Goal: Task Accomplishment & Management: Use online tool/utility

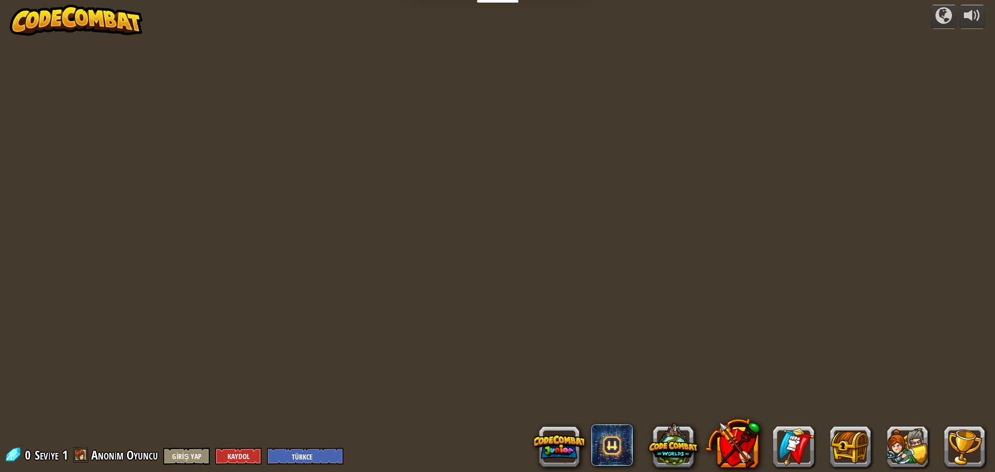
select select "tr"
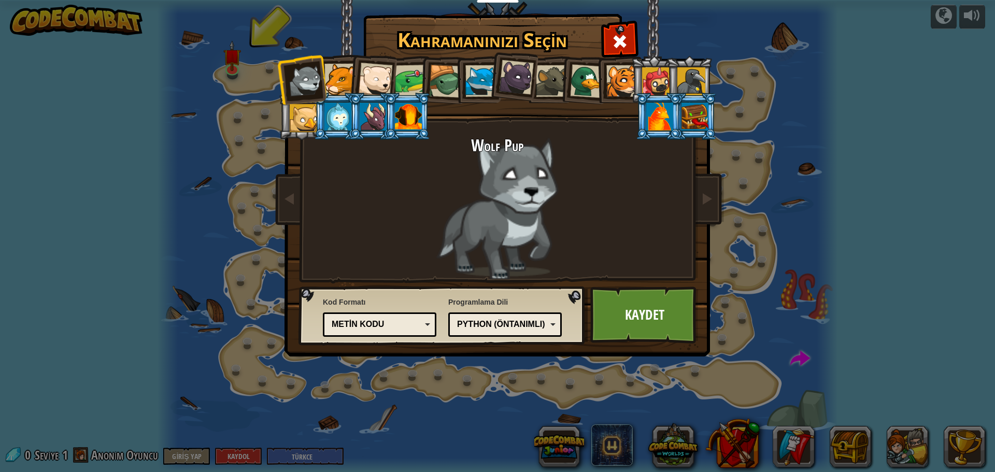
drag, startPoint x: 421, startPoint y: 74, endPoint x: 410, endPoint y: 78, distance: 12.1
click at [421, 75] on li at bounding box center [442, 80] width 49 height 50
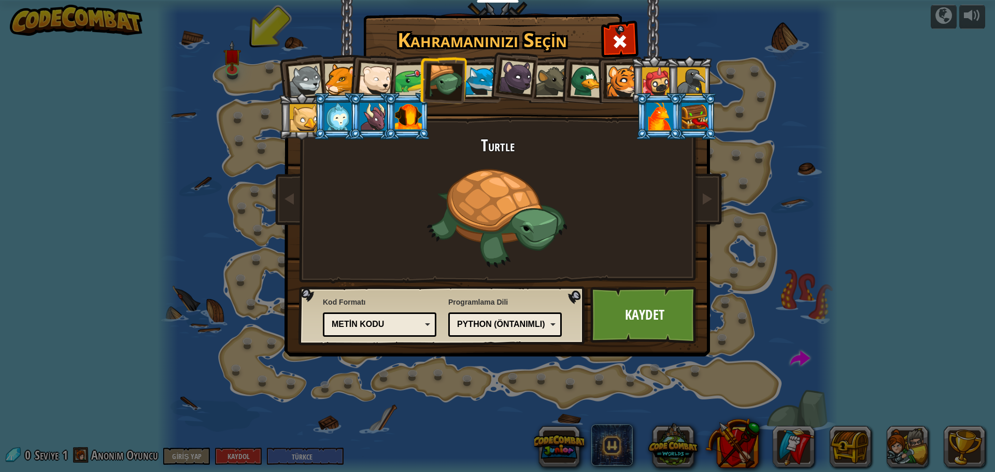
click at [409, 78] on div at bounding box center [411, 81] width 32 height 32
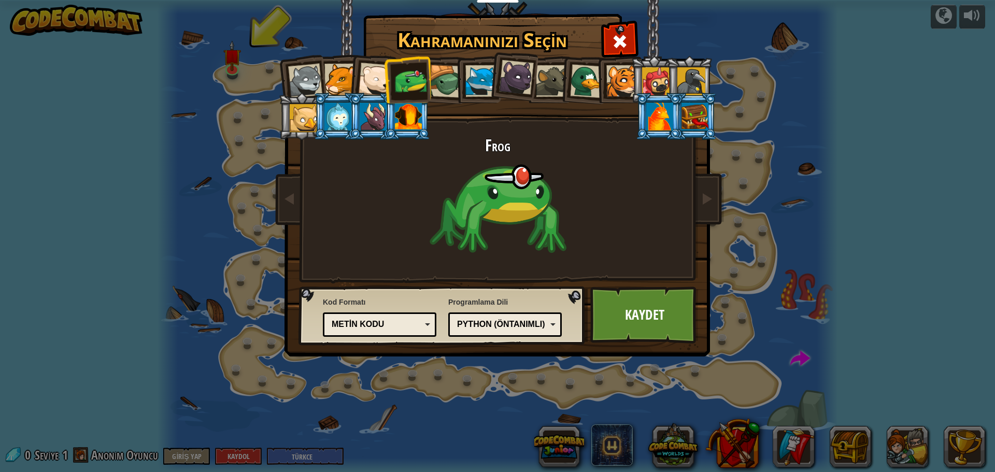
click at [659, 68] on div at bounding box center [656, 81] width 28 height 28
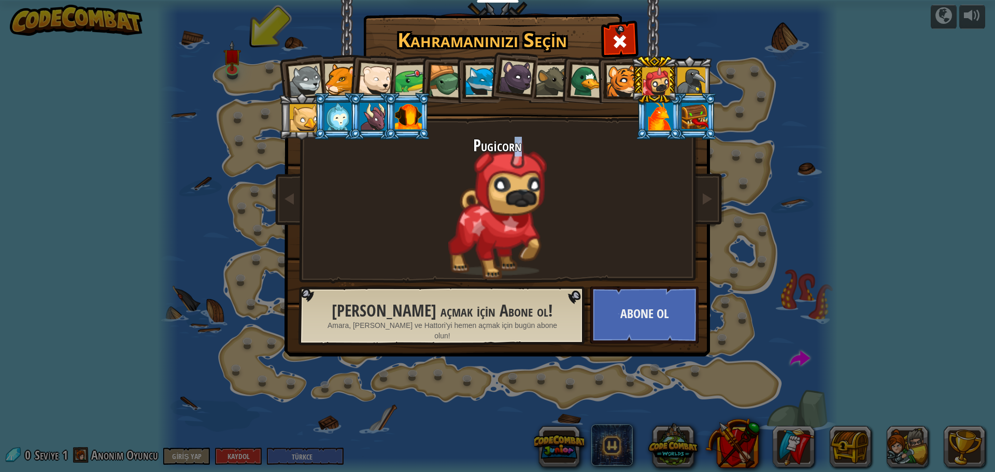
drag, startPoint x: 514, startPoint y: 198, endPoint x: 642, endPoint y: 212, distance: 128.3
click at [633, 211] on div "Pugicorn" at bounding box center [497, 208] width 389 height 143
click at [667, 124] on div at bounding box center [659, 117] width 27 height 28
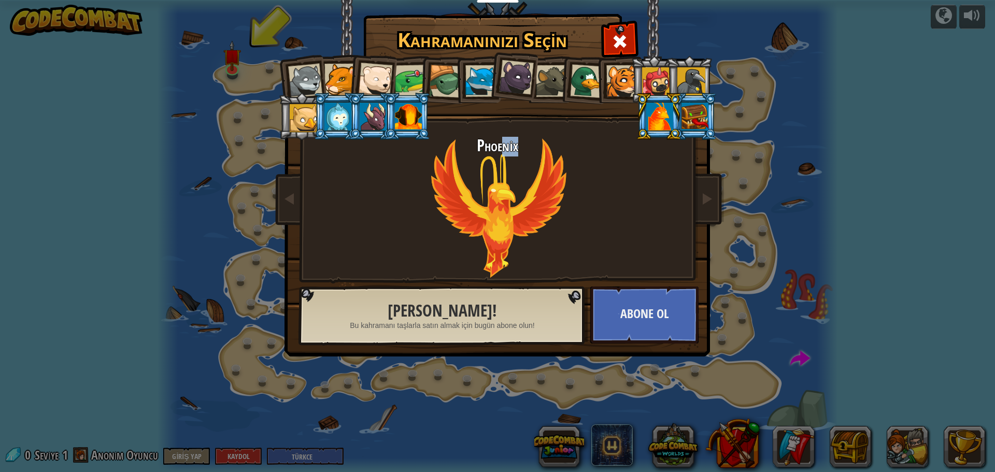
drag, startPoint x: 500, startPoint y: 239, endPoint x: 552, endPoint y: 230, distance: 52.7
click at [552, 230] on div "Phoenix" at bounding box center [497, 208] width 389 height 143
click at [560, 221] on div "Phoenix" at bounding box center [497, 208] width 389 height 143
click at [323, 117] on li at bounding box center [337, 116] width 47 height 47
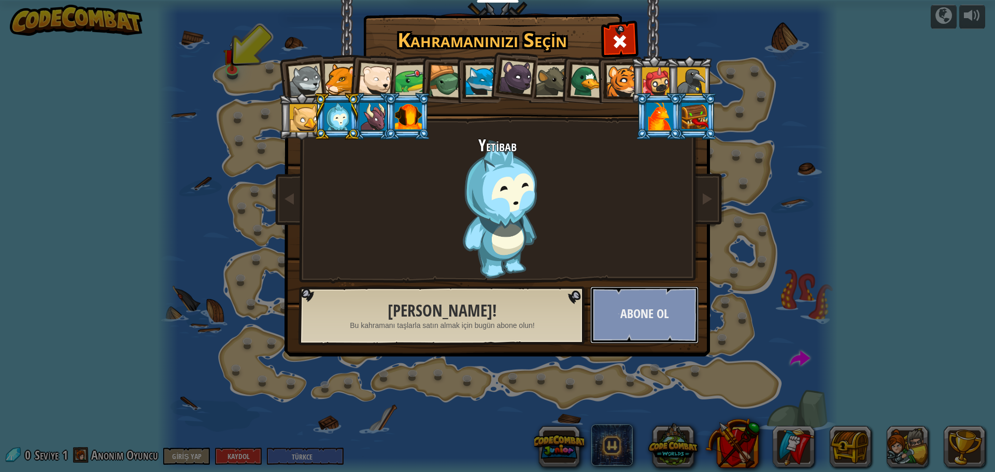
click at [634, 331] on button "Abone Ol" at bounding box center [644, 315] width 108 height 57
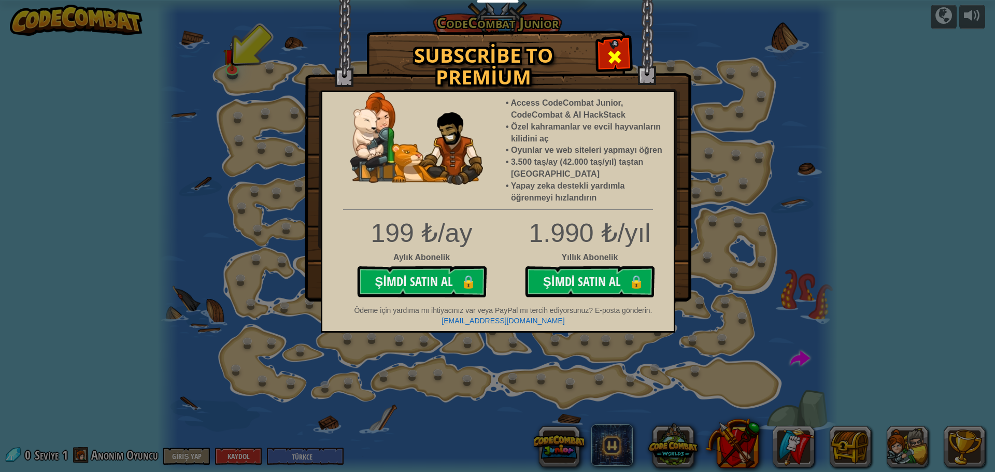
click at [622, 58] on div at bounding box center [614, 55] width 33 height 33
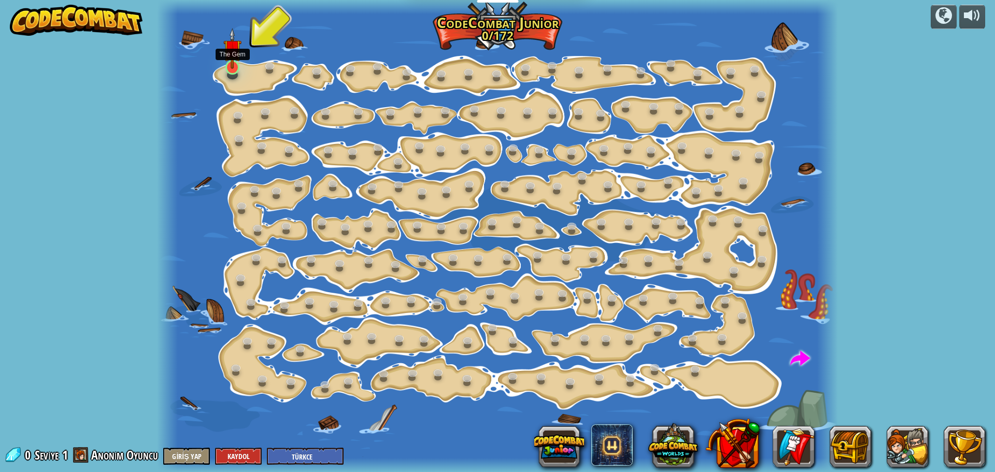
click at [232, 59] on img at bounding box center [232, 48] width 18 height 41
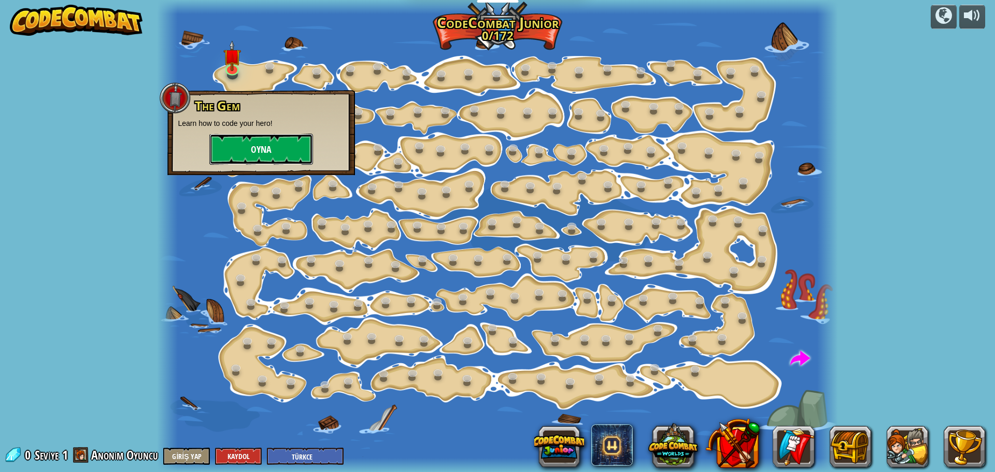
click at [247, 157] on button "Oyna" at bounding box center [261, 149] width 104 height 31
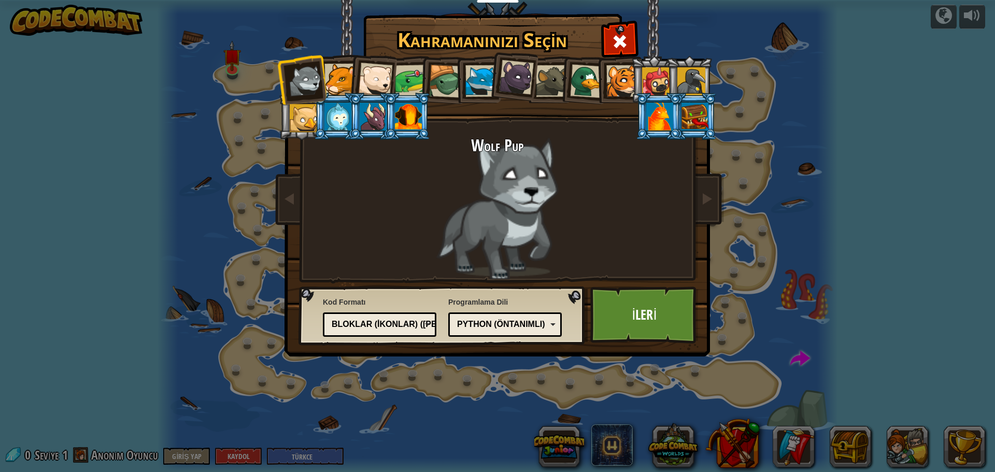
click at [349, 117] on li at bounding box center [372, 116] width 47 height 47
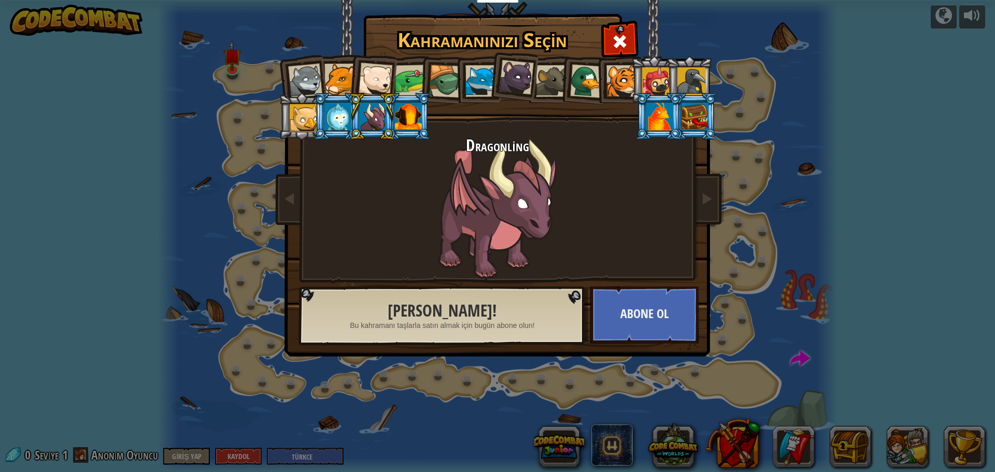
click at [340, 122] on div at bounding box center [337, 117] width 27 height 28
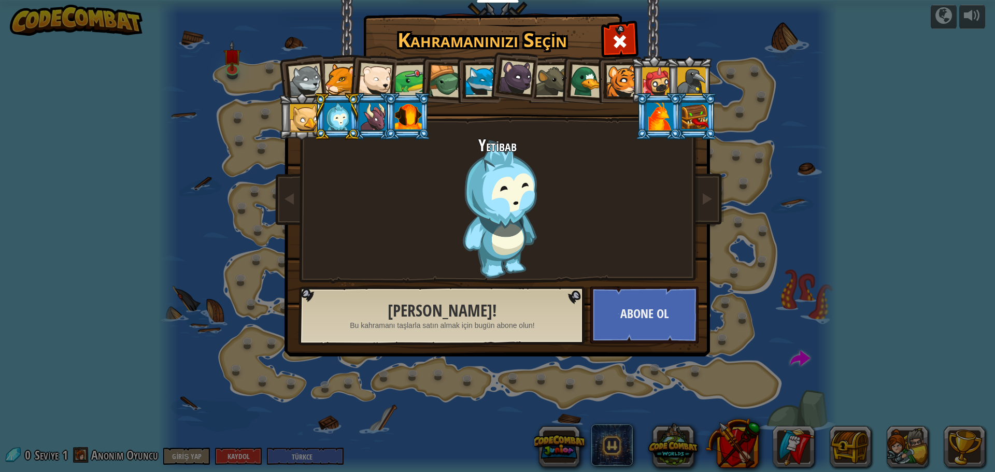
click at [292, 83] on div at bounding box center [305, 81] width 34 height 34
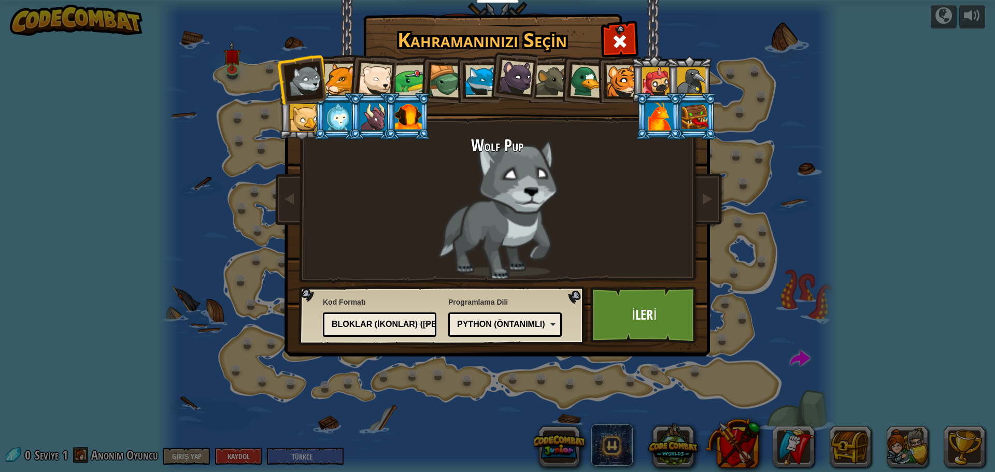
click at [655, 89] on div at bounding box center [656, 81] width 28 height 28
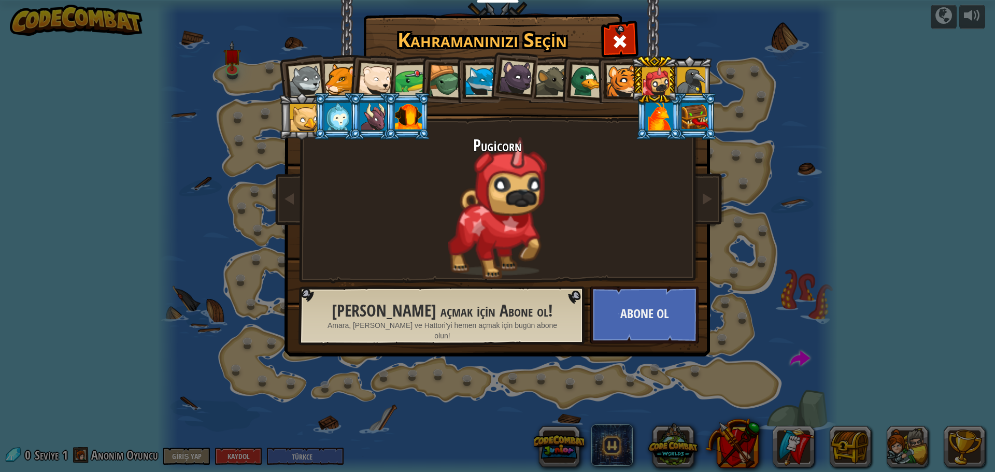
click at [550, 79] on div at bounding box center [552, 81] width 32 height 32
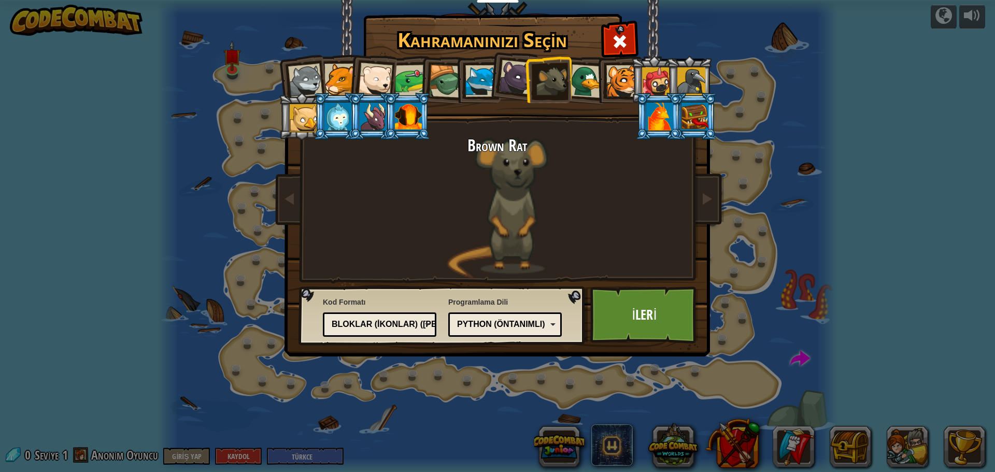
click at [550, 79] on div at bounding box center [552, 81] width 32 height 32
click at [530, 89] on li at bounding box center [548, 79] width 47 height 47
click at [483, 88] on div at bounding box center [481, 81] width 32 height 32
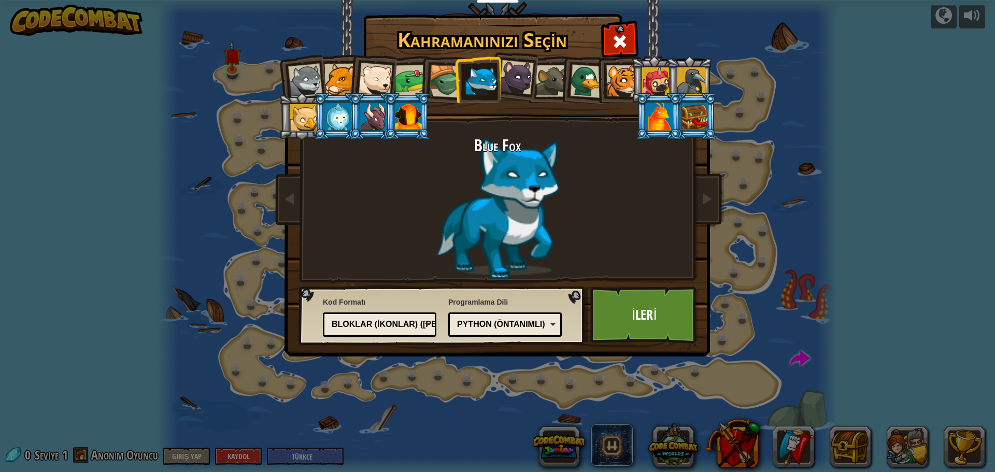
click at [433, 81] on div at bounding box center [445, 81] width 33 height 33
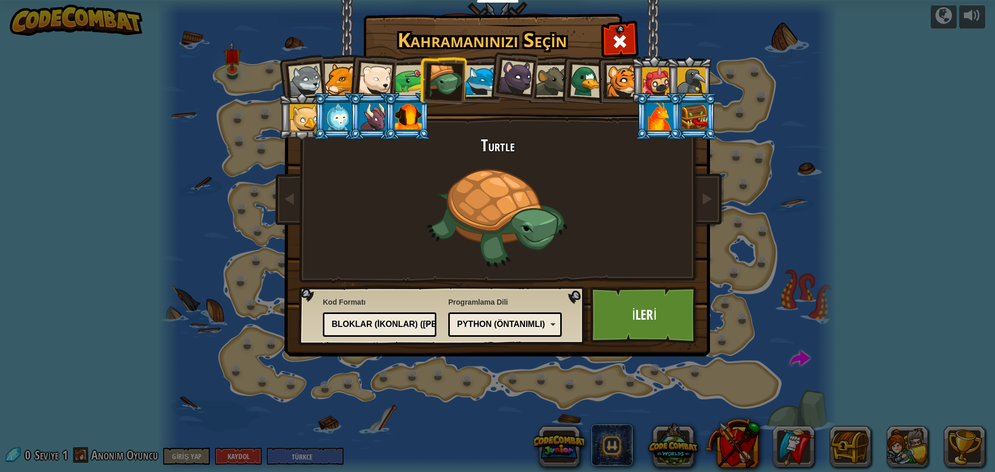
click at [616, 79] on div at bounding box center [622, 81] width 32 height 32
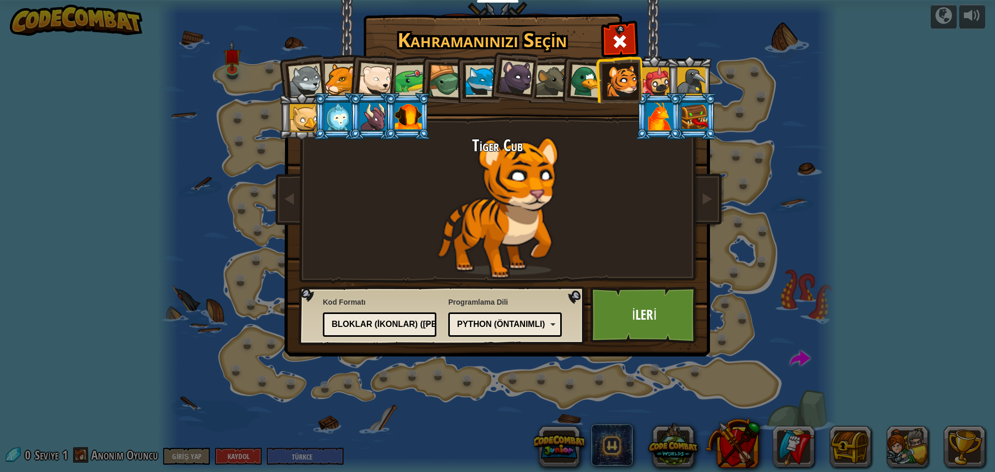
click at [574, 82] on div at bounding box center [587, 81] width 34 height 34
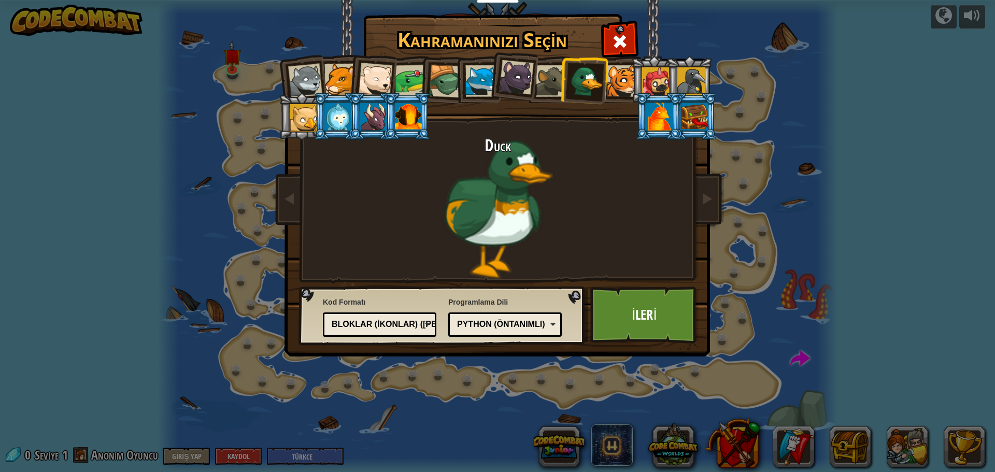
click at [540, 70] on div at bounding box center [552, 81] width 32 height 32
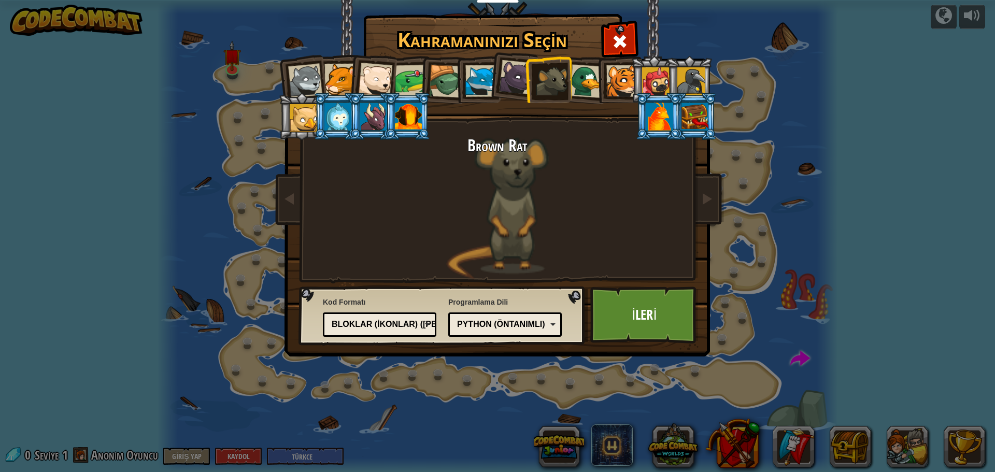
click at [499, 72] on li at bounding box center [512, 76] width 51 height 52
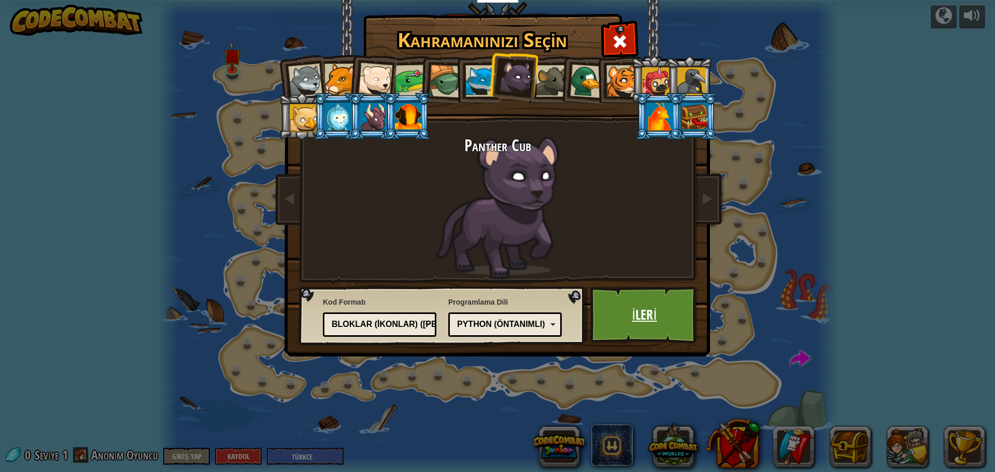
click at [656, 329] on link "İleri" at bounding box center [644, 315] width 108 height 57
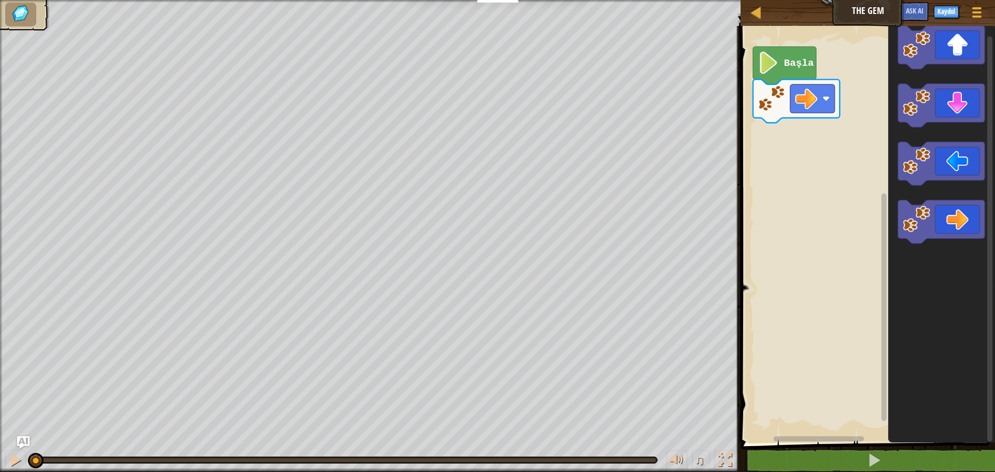
click at [390, 0] on html "Eğitimciler Ücretsiz Hesap Oluştur Okul ve İlçe Çözümleri Öğretmen Araç Seti Ön…" at bounding box center [497, 0] width 995 height 0
